Goal: Task Accomplishment & Management: Complete application form

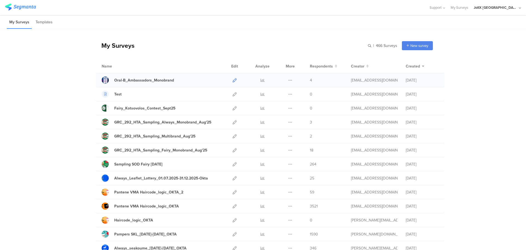
click at [233, 79] on icon at bounding box center [235, 80] width 4 height 4
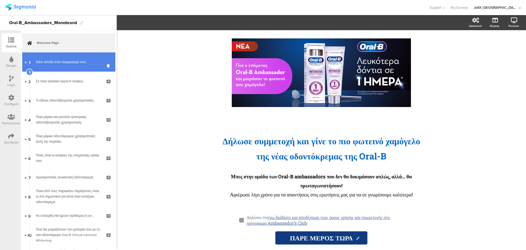
click at [70, 58] on link "1 Κάνε είσοδο στον λογαριασμό σου:" at bounding box center [68, 61] width 93 height 19
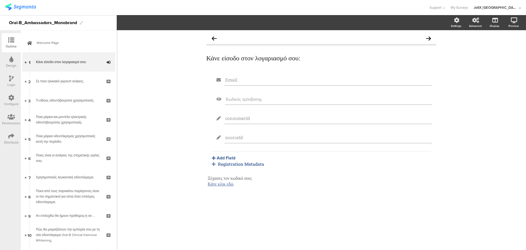
click at [9, 100] on icon at bounding box center [11, 98] width 6 height 6
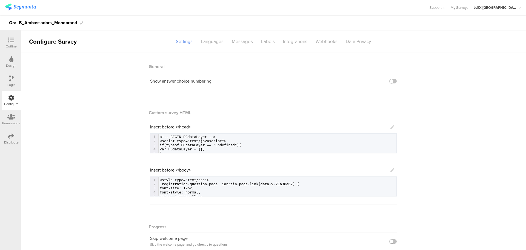
click at [10, 40] on icon at bounding box center [11, 40] width 6 height 6
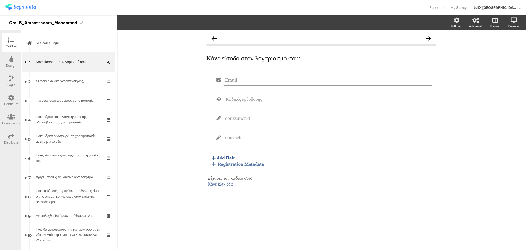
click at [230, 167] on div "Email Κωδικός πρόσβασης consumerId sourceId Add Field Profile Named Parameter T…" at bounding box center [321, 143] width 230 height 140
click at [231, 166] on div "Registration Metadata" at bounding box center [321, 164] width 219 height 6
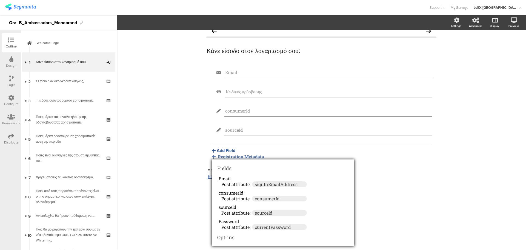
scroll to position [9, 0]
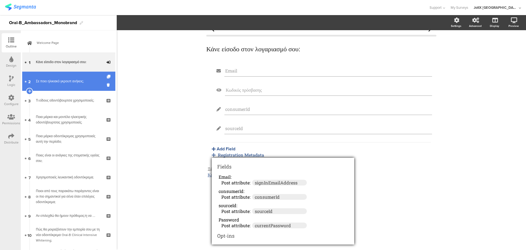
click at [80, 83] on div "Σε ποιο ηλικιακό γκρουπ ανήκεις;" at bounding box center [69, 80] width 66 height 5
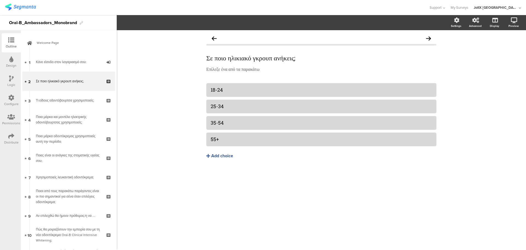
click at [7, 98] on div "Configure" at bounding box center [11, 100] width 19 height 19
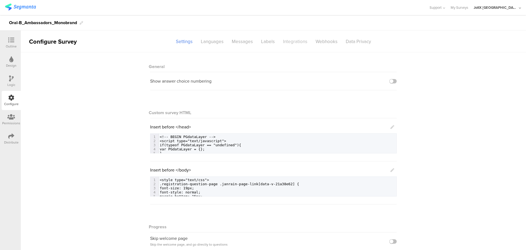
click at [295, 44] on div "Integrations" at bounding box center [295, 42] width 33 height 10
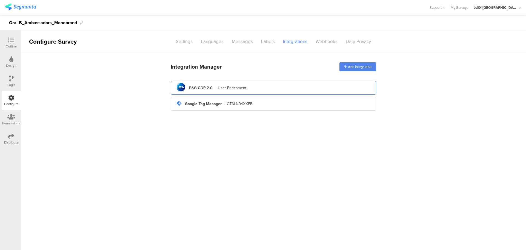
click at [237, 85] on div "User Enrichment" at bounding box center [232, 88] width 29 height 6
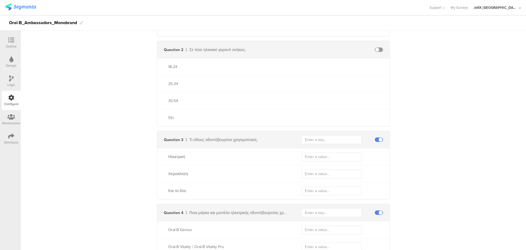
scroll to position [192, 0]
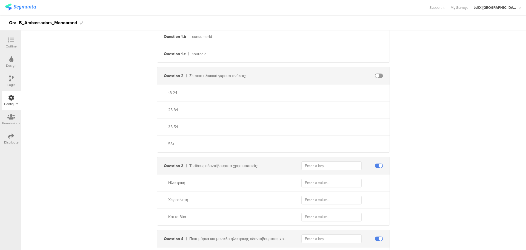
click at [377, 75] on span at bounding box center [379, 75] width 8 height 4
click at [336, 74] on input "text" at bounding box center [332, 75] width 60 height 9
click at [326, 79] on input "text" at bounding box center [332, 75] width 60 height 9
type input "2409"
click at [321, 91] on input "text" at bounding box center [332, 93] width 60 height 9
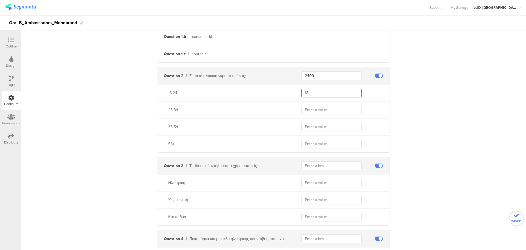
type input "18"
click at [318, 110] on input "text" at bounding box center [332, 110] width 60 height 9
type input "25-34"
click at [305, 126] on input "text" at bounding box center [332, 127] width 60 height 9
type input "35-54"
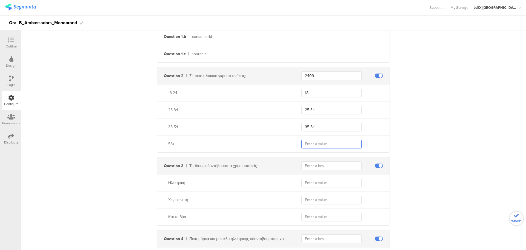
click at [311, 143] on input "text" at bounding box center [332, 144] width 60 height 9
type input "4"
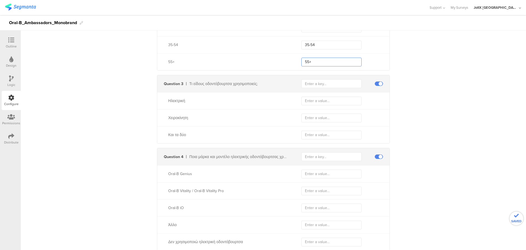
scroll to position [274, 0]
type input "55+"
click at [322, 85] on input "text" at bounding box center [332, 83] width 60 height 9
click at [325, 77] on div "Question 3 Τι είδους οδοντόβουρτσα χρησιμοποιείς;" at bounding box center [273, 83] width 233 height 17
click at [325, 82] on input "text" at bounding box center [332, 83] width 60 height 9
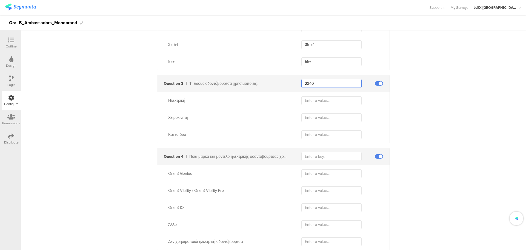
type input "2340"
click at [329, 98] on input "text" at bounding box center [332, 100] width 60 height 9
type input "Electric"
type input "a"
type input "Manual"
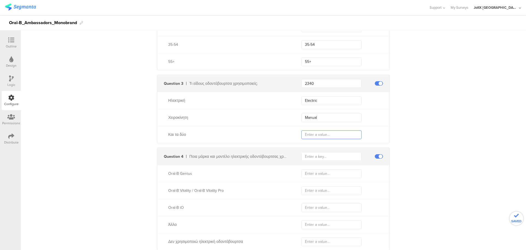
type input "O"
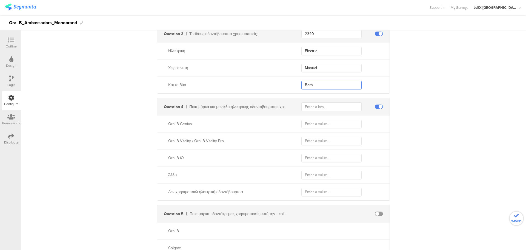
scroll to position [329, 0]
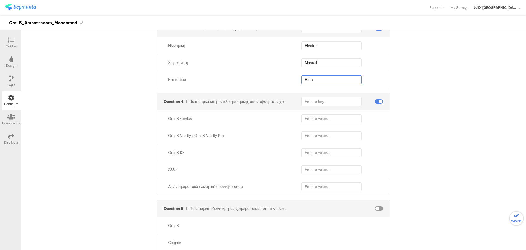
type input "Both"
click at [320, 103] on input "text" at bounding box center [332, 101] width 60 height 9
type input "2231"
click at [331, 114] on input "text" at bounding box center [332, 118] width 60 height 9
drag, startPoint x: 199, startPoint y: 115, endPoint x: 163, endPoint y: 121, distance: 36.2
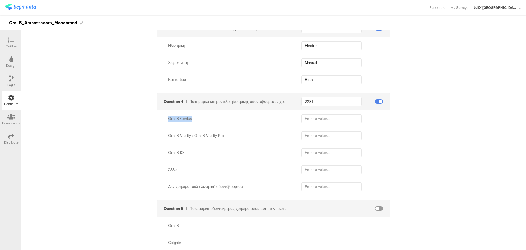
click at [163, 121] on div "Oral-B Genius" at bounding box center [273, 118] width 233 height 17
copy div "Oral-B Genius"
click at [336, 121] on input "text" at bounding box center [332, 118] width 60 height 9
paste input "Oral-B Genius"
type input "Oral-B Genius"
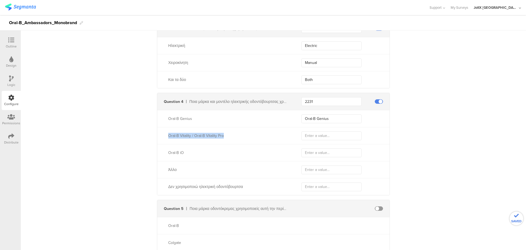
drag, startPoint x: 234, startPoint y: 137, endPoint x: 162, endPoint y: 138, distance: 72.7
click at [162, 138] on div "Oral-B Vitality / Oral-B Vitality Pro" at bounding box center [273, 135] width 233 height 17
copy div "Oral-B Vitality / Oral-B Vitality Pro"
click at [339, 140] on div "Oral-B Vitality / Oral-B Vitality Pro" at bounding box center [273, 135] width 233 height 17
drag, startPoint x: 337, startPoint y: 135, endPoint x: 335, endPoint y: 137, distance: 3.3
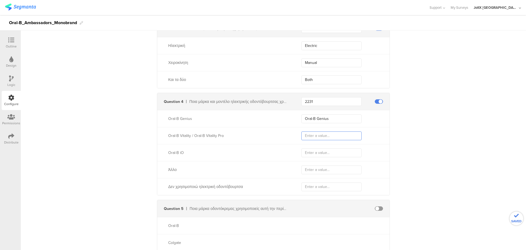
click at [337, 135] on input "text" at bounding box center [332, 135] width 60 height 9
paste input "Oral-B Vitality / Oral-B Vitality Pro"
type input "Oral-B Vitality / Oral-B Vitality Pro"
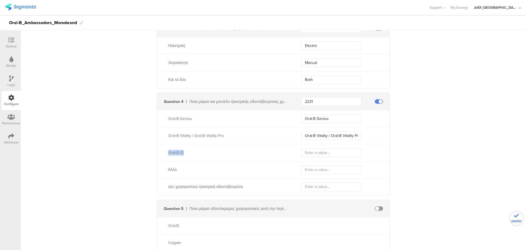
drag, startPoint x: 195, startPoint y: 154, endPoint x: 157, endPoint y: 152, distance: 37.6
click at [157, 152] on div "Oral-B iO" at bounding box center [222, 153] width 131 height 6
copy div "Oral-B iO"
click at [305, 152] on input "text" at bounding box center [332, 152] width 60 height 9
paste input "Oral-B iO"
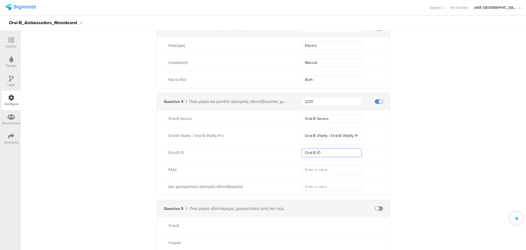
type input "Oral-B iO"
drag, startPoint x: 178, startPoint y: 169, endPoint x: 256, endPoint y: 175, distance: 78.4
click at [177, 169] on div "Άλλο" at bounding box center [228, 170] width 120 height 6
click at [322, 177] on div "Άλλο" at bounding box center [273, 169] width 233 height 17
click at [324, 170] on input "text" at bounding box center [332, 169] width 60 height 9
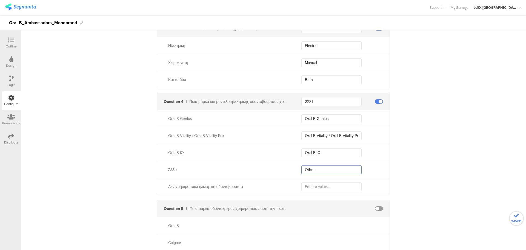
type input "Other"
click at [320, 184] on input "text" at bounding box center [332, 186] width 60 height 9
click at [317, 188] on input "text" at bounding box center [332, 186] width 60 height 9
paste input "Do not use electric toothbrush"
type input "Do not use electric toothbrush"
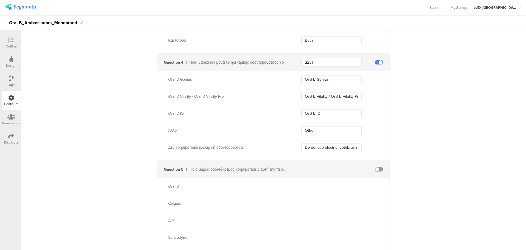
scroll to position [494, 0]
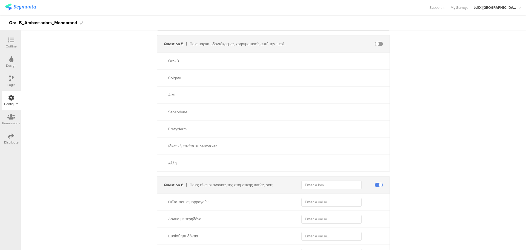
click at [375, 46] on div at bounding box center [379, 44] width 8 height 4
click at [377, 44] on span at bounding box center [379, 44] width 8 height 4
click at [317, 186] on input "text" at bounding box center [332, 184] width 60 height 9
type input "1"
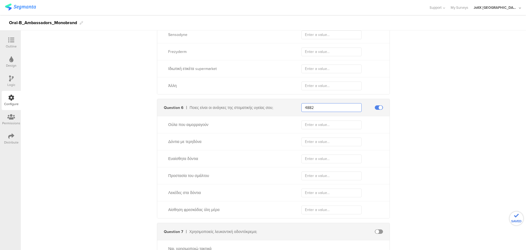
scroll to position [576, 0]
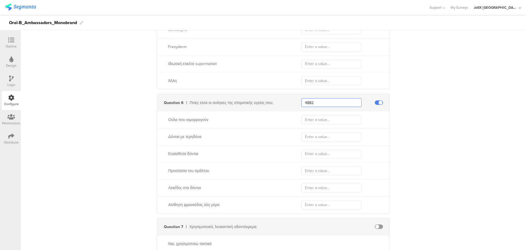
type input "4882"
click at [312, 121] on input "text" at bounding box center [332, 119] width 60 height 9
click at [332, 127] on div "Ούλα που αιμορραγούν" at bounding box center [273, 119] width 233 height 17
click at [331, 120] on input "text" at bounding box center [332, 119] width 60 height 9
paste input "Bleeding gum"
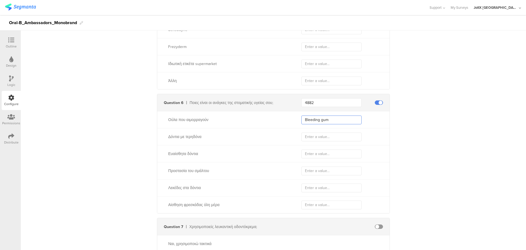
type input "Bleeding gum"
click at [330, 133] on input "text" at bounding box center [332, 136] width 60 height 9
click at [338, 138] on input "text" at bounding box center [332, 136] width 60 height 9
paste input "Teeth with dental cavities"
type input "Teeth with dental cavities"
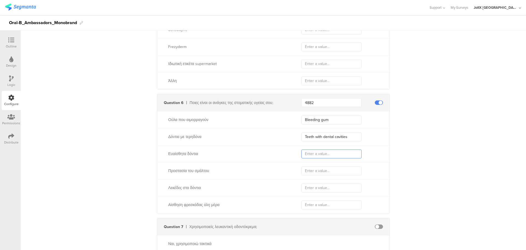
click at [324, 157] on input "text" at bounding box center [332, 153] width 60 height 9
click at [311, 153] on input "text" at bounding box center [332, 153] width 60 height 9
paste input "Sensitive teeth"
type input "Sensitive teeth"
click at [319, 173] on input "text" at bounding box center [332, 170] width 60 height 9
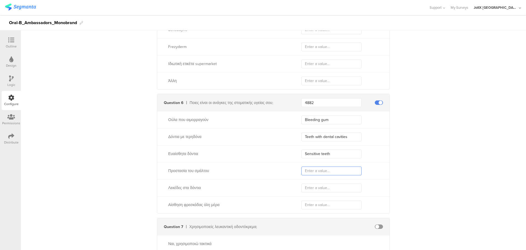
click at [320, 172] on input "text" at bounding box center [332, 170] width 60 height 9
paste input "Emanel protection"
type input "Emanel protection"
click at [322, 188] on input "text" at bounding box center [332, 187] width 60 height 9
click at [311, 192] on div "Λεκέδες στα δόντια" at bounding box center [273, 187] width 233 height 17
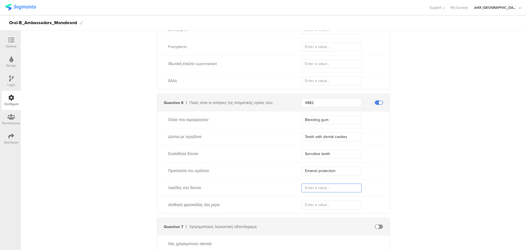
click at [313, 189] on input "text" at bounding box center [332, 187] width 60 height 9
paste input "Stained teeth"
type input "Stained teeth"
click at [321, 204] on input "text" at bounding box center [332, 204] width 60 height 9
click at [329, 201] on input "text" at bounding box center [332, 204] width 60 height 9
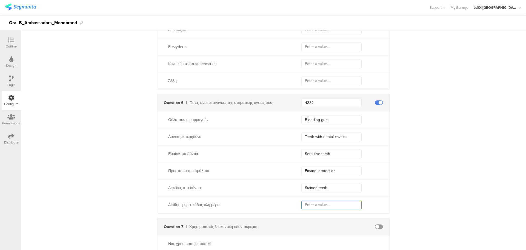
paste input "Feeling of freshness"
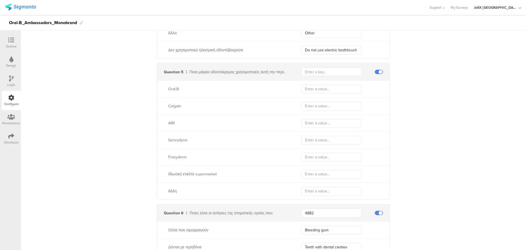
scroll to position [465, 0]
type input "Feeling of freshness"
click at [327, 72] on input "text" at bounding box center [332, 72] width 60 height 9
click at [304, 72] on input "text" at bounding box center [332, 72] width 60 height 9
type input "455"
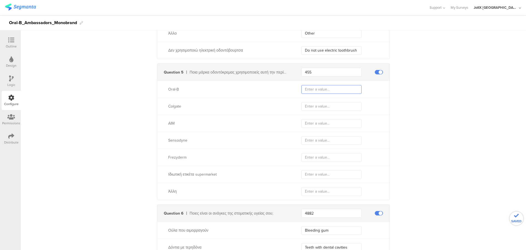
click at [313, 86] on input "text" at bounding box center [332, 89] width 60 height 9
click at [175, 89] on div "Oral-B" at bounding box center [228, 89] width 120 height 6
copy div "Oral-B"
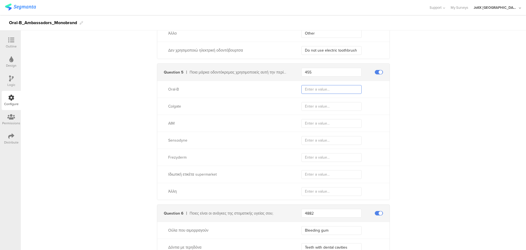
click at [330, 92] on input "text" at bounding box center [332, 89] width 60 height 9
paste input "Oral-B"
type input "Oral-B"
click at [324, 107] on input "text" at bounding box center [332, 106] width 60 height 9
type input "Colgate"
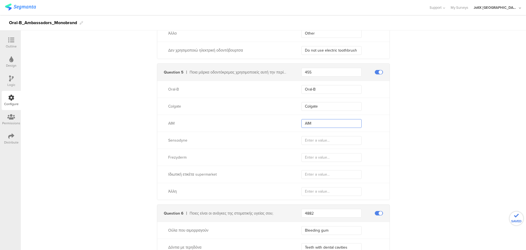
type input "AIM"
click at [163, 140] on div "Sensodyne" at bounding box center [222, 140] width 131 height 6
click at [168, 140] on div "Sensodyne" at bounding box center [228, 140] width 120 height 6
click at [176, 140] on div "Sensodyne" at bounding box center [228, 140] width 120 height 6
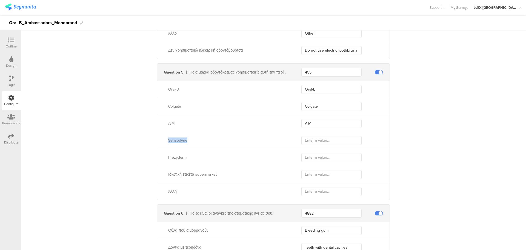
click at [176, 140] on div "Sensodyne" at bounding box center [228, 140] width 120 height 6
copy div "Sensodyne"
click at [328, 140] on input "text" at bounding box center [332, 140] width 60 height 9
paste input "Sensodyne"
type input "Sensodyne"
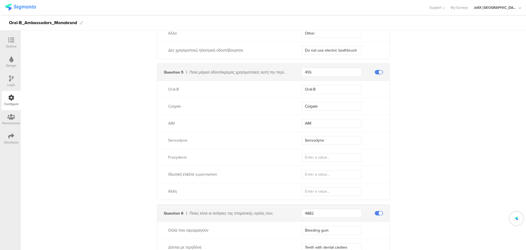
click at [171, 161] on div "Frezyderm" at bounding box center [273, 157] width 233 height 17
click at [172, 159] on div "Frezyderm" at bounding box center [228, 157] width 120 height 6
copy div "Frezyderm"
click at [313, 157] on input "text" at bounding box center [332, 157] width 60 height 9
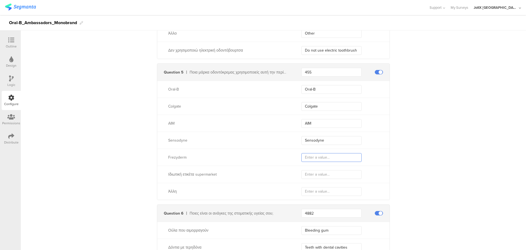
paste input "Frezyderm"
type input "Frezyderm"
click at [317, 172] on input "text" at bounding box center [332, 174] width 60 height 9
click at [337, 176] on input "text" at bounding box center [332, 174] width 60 height 9
paste input "Private label product"
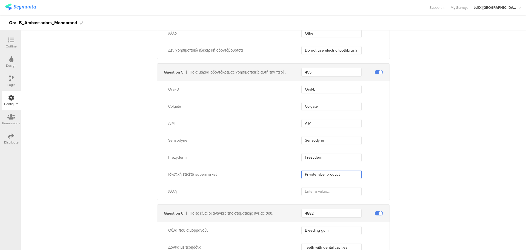
type input "Private label product"
click at [324, 190] on input "text" at bounding box center [332, 191] width 60 height 9
type input "Other"
click at [381, 171] on div "Private label product" at bounding box center [346, 174] width 88 height 9
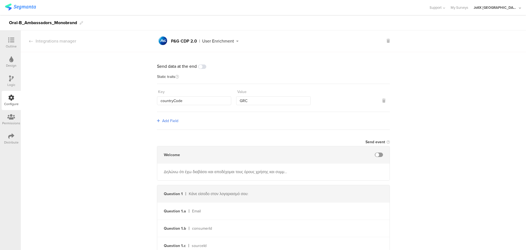
scroll to position [0, 0]
click at [10, 86] on div "Logic" at bounding box center [11, 84] width 8 height 5
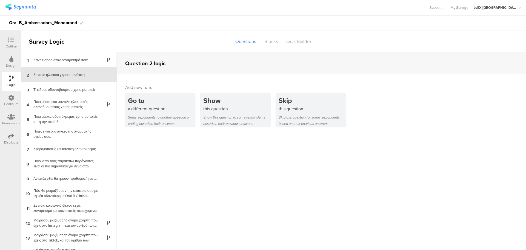
click at [9, 101] on div "Configure" at bounding box center [11, 103] width 15 height 5
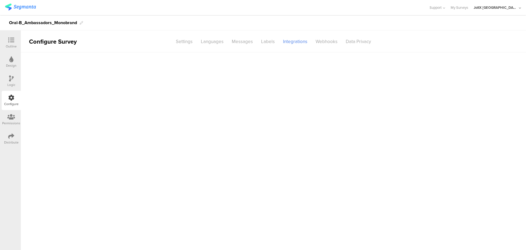
click at [10, 114] on icon at bounding box center [11, 117] width 8 height 6
click at [10, 101] on div at bounding box center [11, 98] width 6 height 7
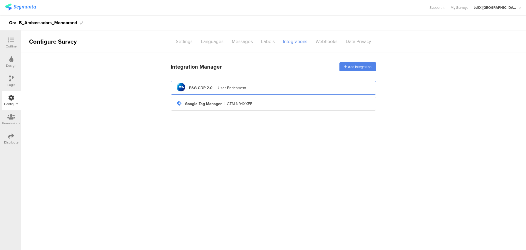
click at [258, 84] on div "pg logo P&G CDP 2.0 | User Enrichment" at bounding box center [273, 87] width 197 height 13
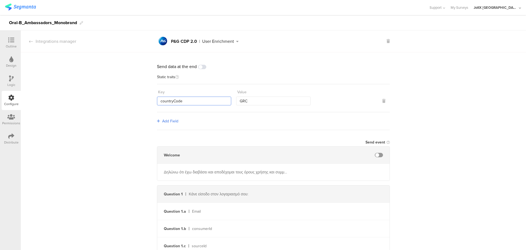
click at [191, 101] on input "countryCode" at bounding box center [194, 101] width 74 height 9
click at [280, 98] on input "GRC" at bounding box center [273, 101] width 74 height 9
click at [275, 117] on div "Add Field" at bounding box center [273, 121] width 233 height 18
click at [16, 63] on div "Design" at bounding box center [11, 65] width 10 height 5
click at [10, 81] on icon at bounding box center [11, 78] width 5 height 6
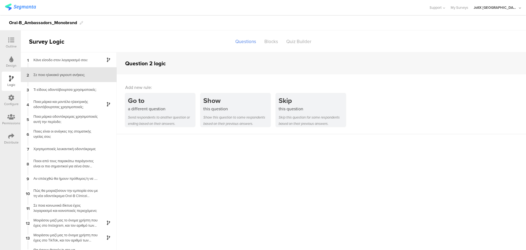
click at [12, 46] on div "Outline" at bounding box center [11, 46] width 11 height 5
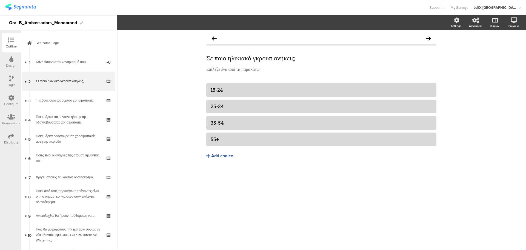
click at [12, 75] on icon at bounding box center [11, 78] width 5 height 6
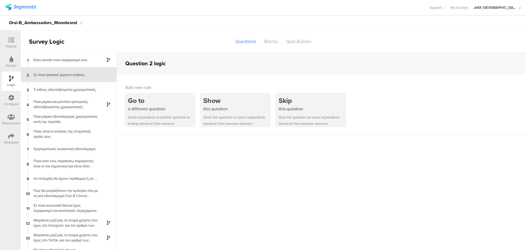
click at [56, 74] on div "Σε ποιο ηλικιακό γκρουπ ανήκεις;" at bounding box center [64, 74] width 69 height 5
click at [56, 86] on div "3 Τι είδους οδοντόβουρτσα χρησιμοποιείς;" at bounding box center [69, 89] width 96 height 15
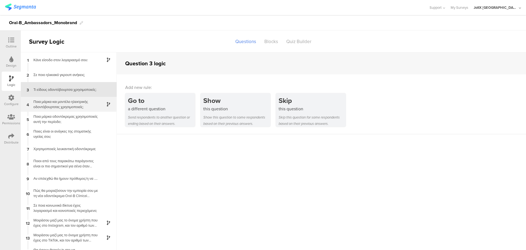
click at [53, 100] on div "Ποια μάρκα και μοντέλο ηλεκτρικής οδοντόβουρτσας χρησιμοποιείς;" at bounding box center [64, 104] width 69 height 10
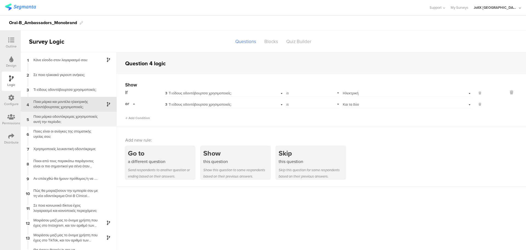
click at [56, 120] on div "Ποια μάρκα οδοντόκρεμας χρησιμοποιείς αυτή την περίοδο;" at bounding box center [64, 119] width 69 height 10
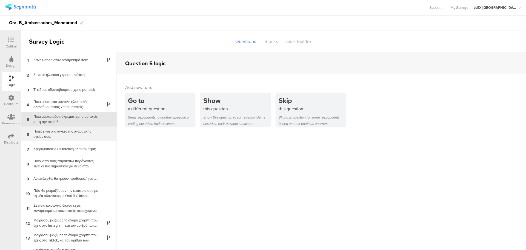
click at [57, 129] on div "Ποιες είναι οι ανάγκες της στοματικής υγείας σου;" at bounding box center [64, 134] width 69 height 10
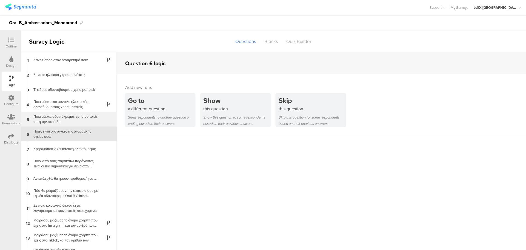
click at [56, 121] on div "Ποια μάρκα οδοντόκρεμας χρησιμοποιείς αυτή την περίοδο;" at bounding box center [64, 119] width 69 height 10
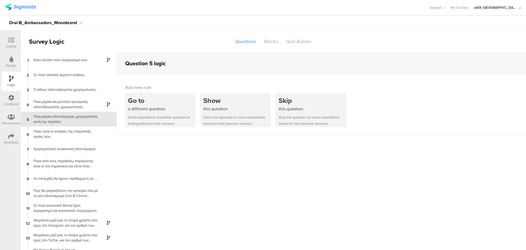
click at [60, 143] on div "7 Χρησιμοποιείς λευκαντική οδοντόκρεμα;" at bounding box center [69, 148] width 96 height 15
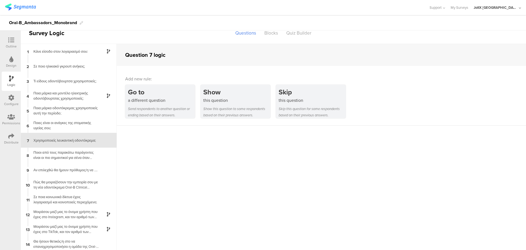
click at [64, 157] on div "Ποιοι από τους παρακάτω παράγοντες είναι οι πιο σημαντικοί για σένα όταν επιλέγ…" at bounding box center [64, 155] width 69 height 10
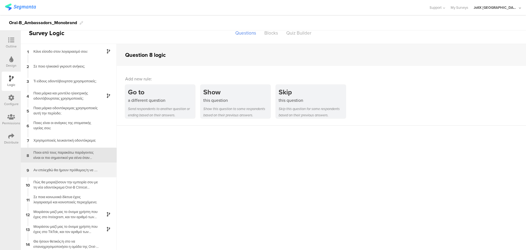
scroll to position [10, 0]
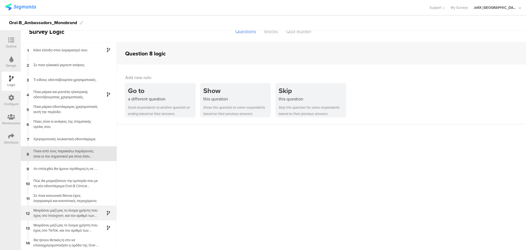
click at [66, 208] on div "Μοιράσου μαζί μας το όνομα χρήστη που έχεις στο Instagram, και τον αριθμό των α…" at bounding box center [64, 213] width 69 height 10
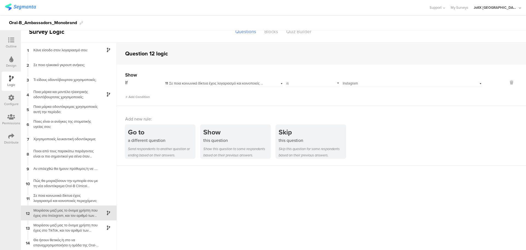
click at [422, 83] on div "Select answer... Instagram" at bounding box center [402, 83] width 119 height 5
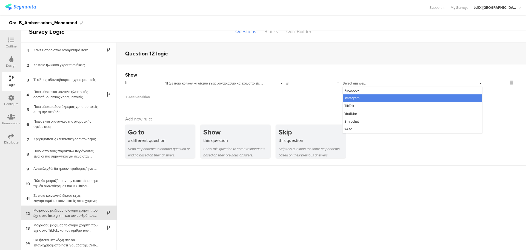
click at [336, 62] on div "Question 12 logic" at bounding box center [322, 54] width 410 height 22
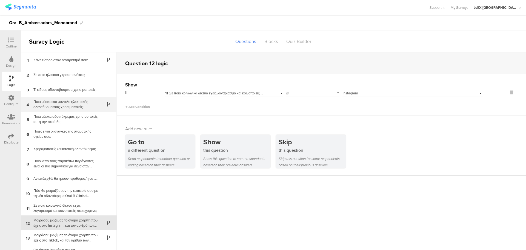
click at [69, 103] on div "Ποια μάρκα και μοντέλο ηλεκτρικής οδοντόβουρτσας χρησιμοποιείς;" at bounding box center [64, 104] width 69 height 10
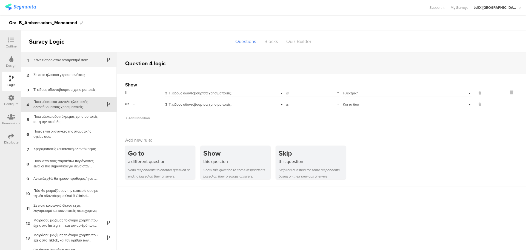
click at [73, 56] on div "1 Κάνε είσοδο στον λογαριασμό σου:" at bounding box center [69, 59] width 96 height 15
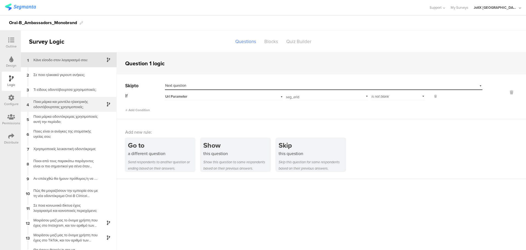
click at [78, 101] on div "Ποια μάρκα και μοντέλο ηλεκτρικής οδοντόβουρτσας χρησιμοποιείς;" at bounding box center [64, 104] width 69 height 10
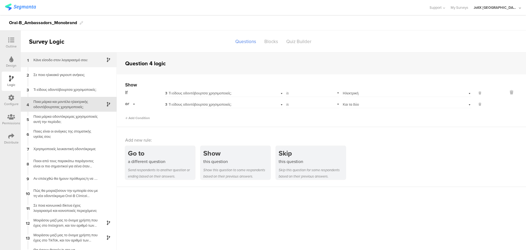
click at [68, 63] on div "1 Κάνε είσοδο στον λογαριασμό σου:" at bounding box center [69, 59] width 96 height 15
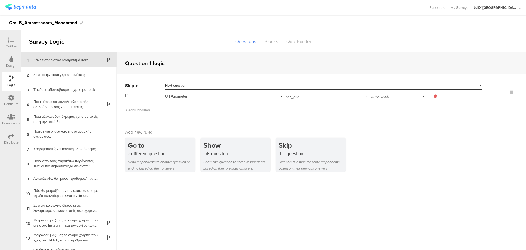
click at [435, 96] on icon at bounding box center [436, 96] width 2 height 5
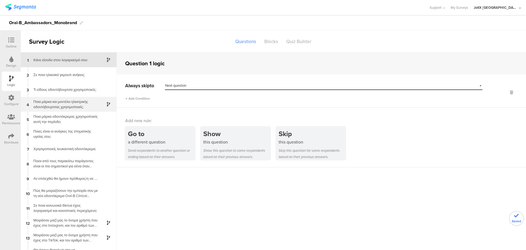
click at [72, 104] on div "Ποια μάρκα και μοντέλο ηλεκτρικής οδοντόβουρτσας χρησιμοποιείς;" at bounding box center [64, 104] width 69 height 10
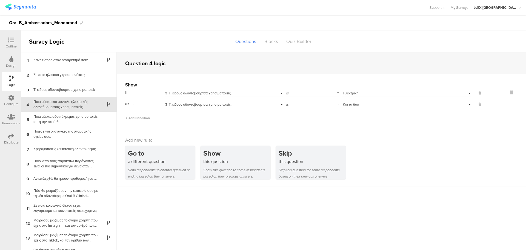
click at [181, 92] on span "3 Τι είδους οδοντόβουρτσα χρησιμοποιείς;" at bounding box center [198, 92] width 66 height 5
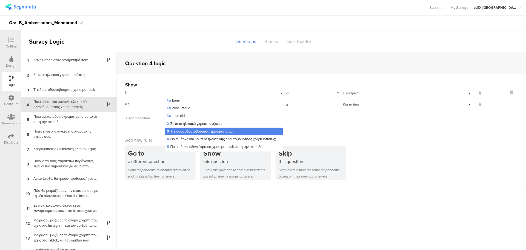
click at [401, 151] on div "Go to a different question Send respondents to another question or ending based…" at bounding box center [325, 162] width 401 height 33
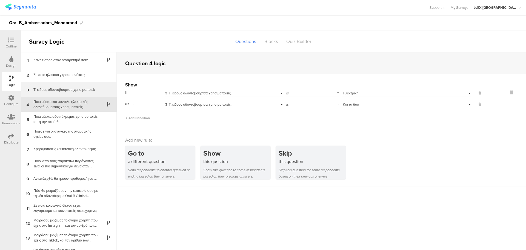
click at [77, 90] on div "Τι είδους οδοντόβουρτσα χρησιμοποιείς;" at bounding box center [64, 89] width 69 height 5
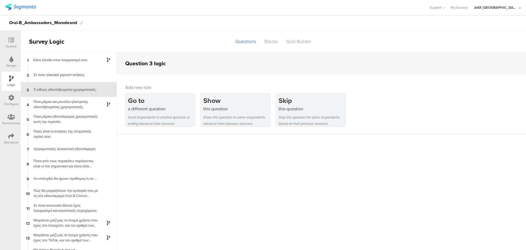
click at [13, 98] on icon at bounding box center [11, 98] width 6 height 6
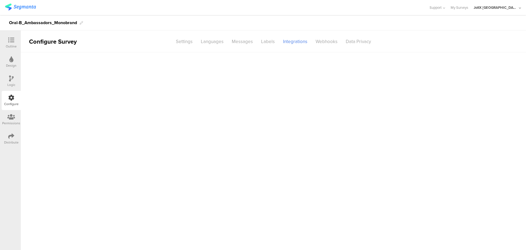
click at [12, 81] on icon at bounding box center [11, 78] width 5 height 6
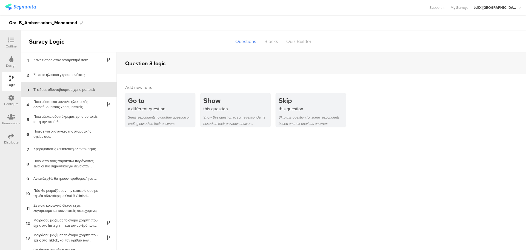
drag, startPoint x: 10, startPoint y: 118, endPoint x: 10, endPoint y: 123, distance: 4.9
click at [10, 118] on icon at bounding box center [11, 117] width 8 height 6
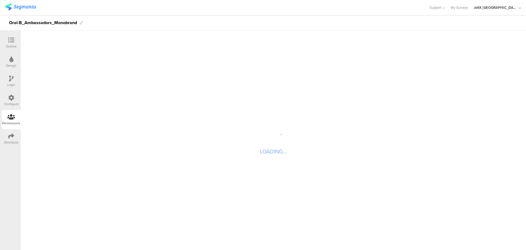
click at [12, 136] on icon at bounding box center [11, 136] width 6 height 6
click at [10, 56] on icon at bounding box center [11, 59] width 4 height 6
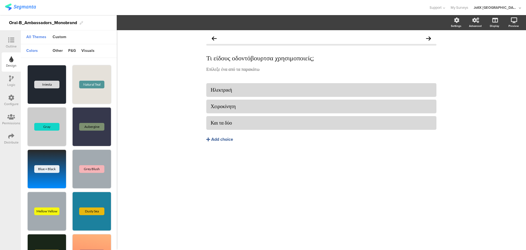
click at [12, 42] on icon at bounding box center [11, 40] width 6 height 6
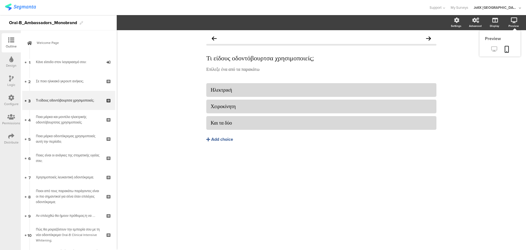
click at [499, 46] on link at bounding box center [494, 49] width 13 height 9
click at [13, 80] on icon at bounding box center [11, 78] width 5 height 6
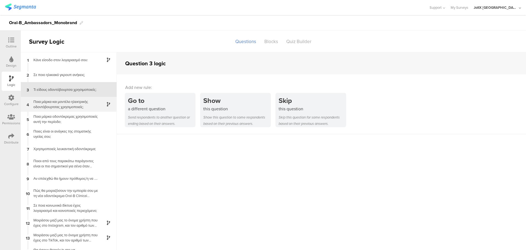
click at [61, 105] on div "Ποια μάρκα και μοντέλο ηλεκτρικής οδοντόβουρτσας χρησιμοποιείς;" at bounding box center [64, 104] width 69 height 10
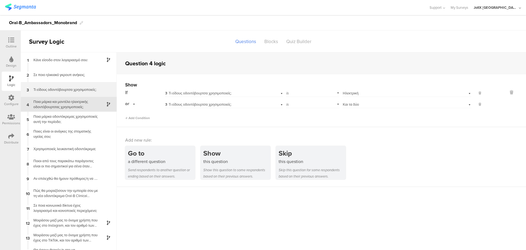
click at [69, 91] on div "Τι είδους οδοντόβουρτσα χρησιμοποιείς;" at bounding box center [64, 89] width 69 height 5
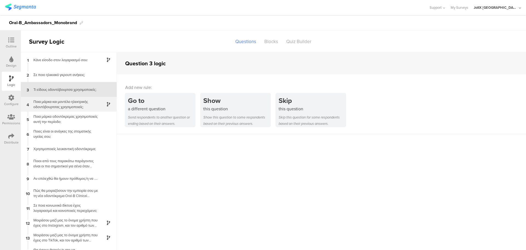
click at [68, 103] on div "Ποια μάρκα και μοντέλο ηλεκτρικής οδοντόβουρτσας χρησιμοποιείς;" at bounding box center [64, 104] width 69 height 10
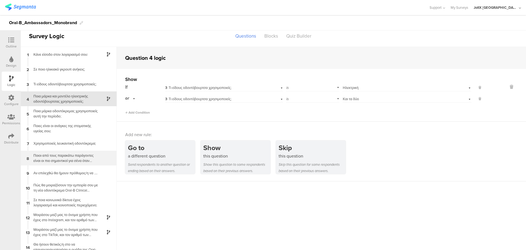
scroll to position [10, 0]
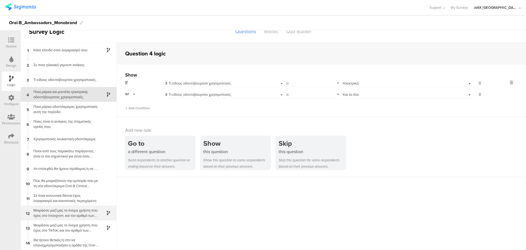
click at [77, 207] on div "12 Μοιράσου μαζί μας το όνομα χρήστη που έχεις στο Instagram, και τον αριθμό τω…" at bounding box center [69, 212] width 96 height 15
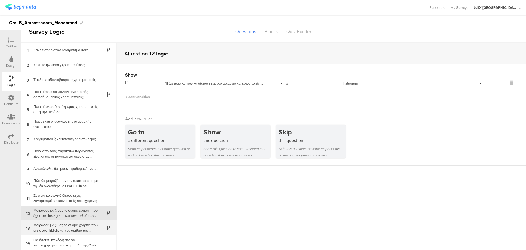
click at [70, 222] on div "13 Μοιράσου μαζί μας το όνομα χρήστη που έχεις στο TikTok, και τον αριθμό των α…" at bounding box center [69, 227] width 96 height 15
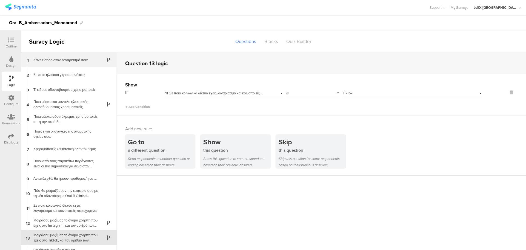
click at [55, 62] on div "Κάνε είσοδο στον λογαριασμό σου:" at bounding box center [64, 59] width 69 height 5
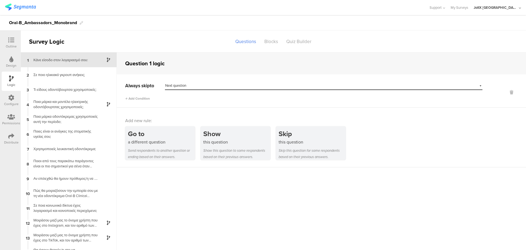
click at [11, 58] on icon at bounding box center [11, 59] width 4 height 6
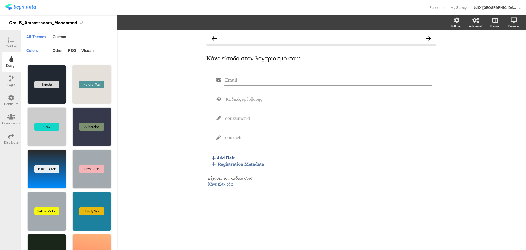
click at [11, 46] on div "Outline" at bounding box center [11, 46] width 11 height 5
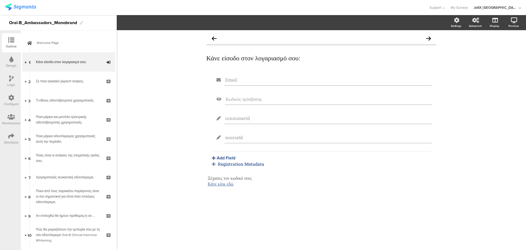
click at [12, 142] on div "Distribute" at bounding box center [11, 142] width 15 height 5
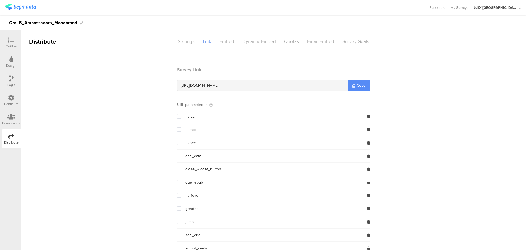
click at [359, 83] on span "Copy" at bounding box center [361, 86] width 9 height 6
